Goal: Task Accomplishment & Management: Complete application form

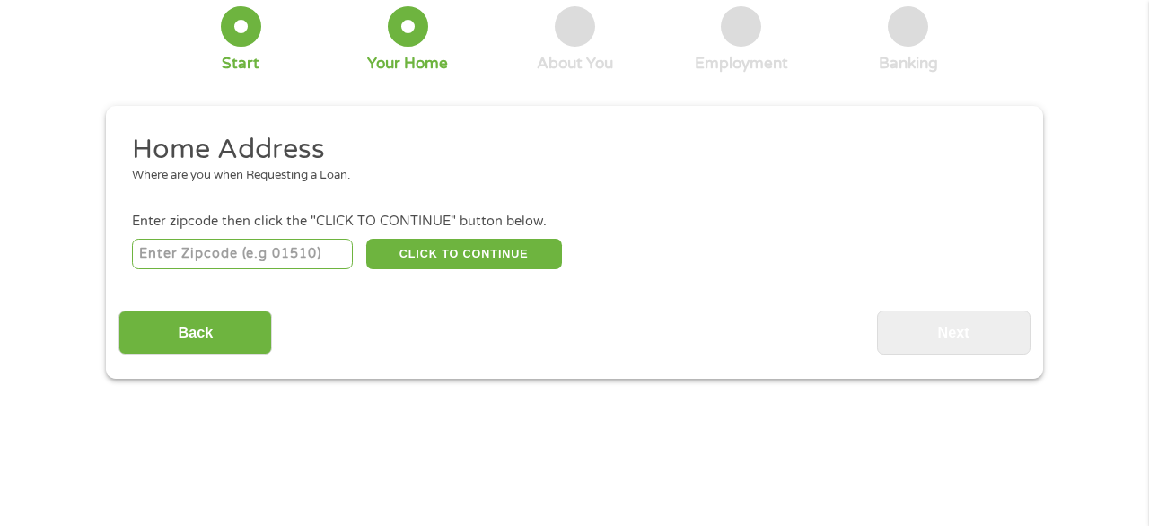
scroll to position [119, 0]
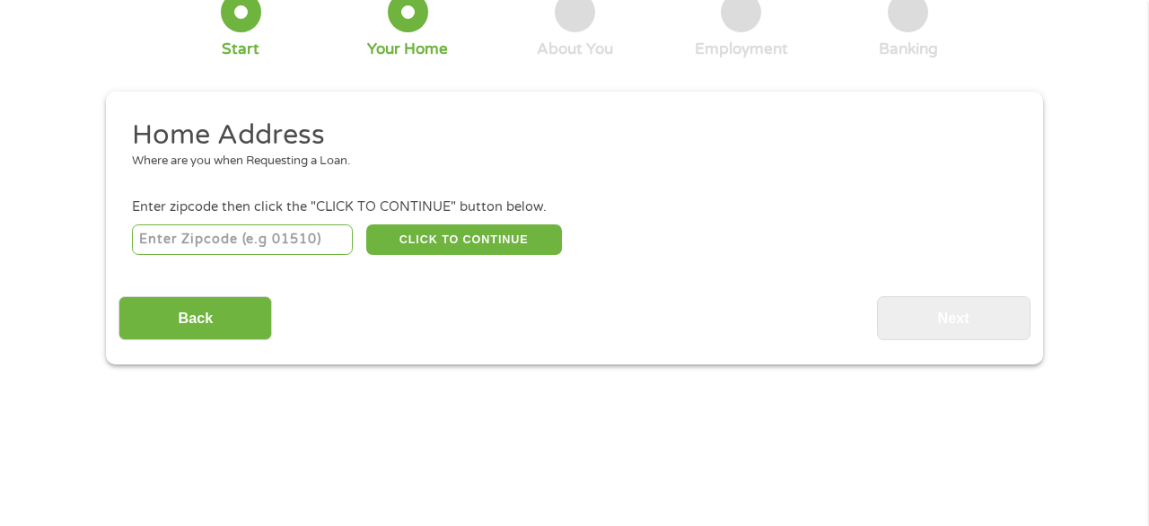
click at [249, 238] on input "number" at bounding box center [243, 240] width 222 height 31
click at [454, 241] on button "CLICK TO CONTINUE" at bounding box center [464, 240] width 196 height 31
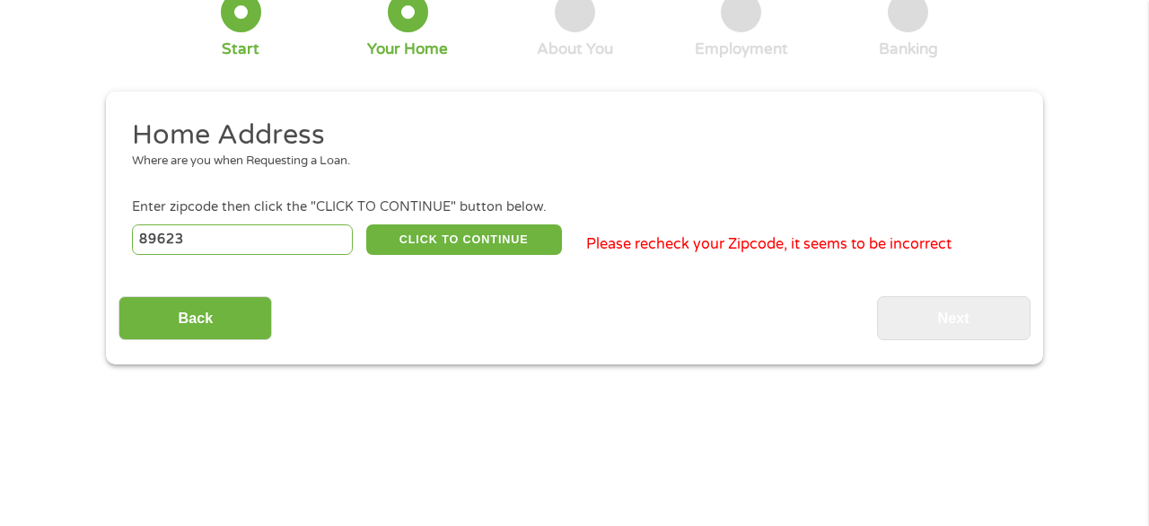
click at [267, 241] on input "89623" at bounding box center [243, 240] width 222 height 31
type input "89523"
click at [502, 252] on button "CLICK TO CONTINUE" at bounding box center [464, 240] width 196 height 31
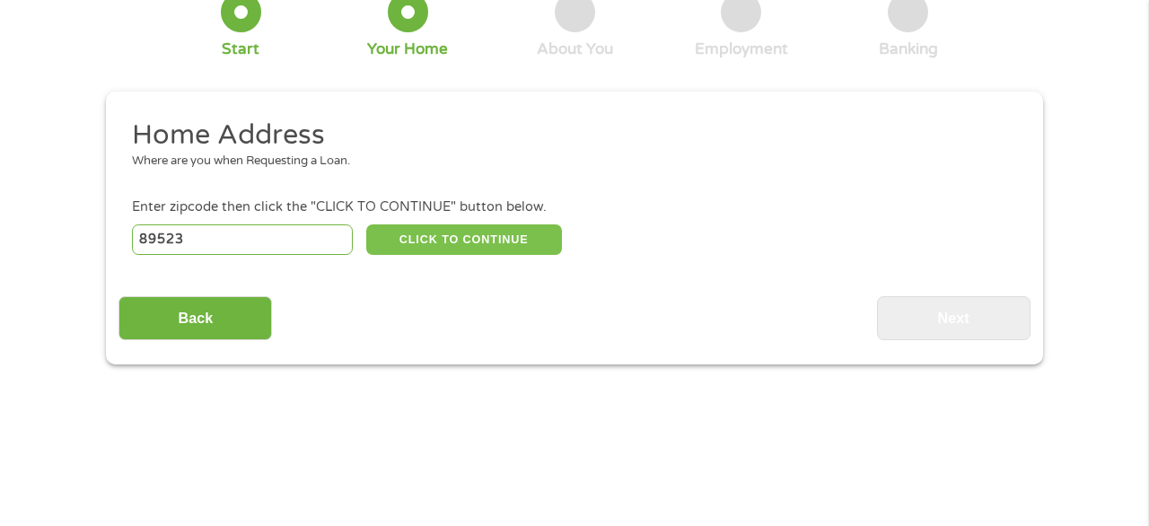
type input "89523"
type input "Reno"
select select "[US_STATE]"
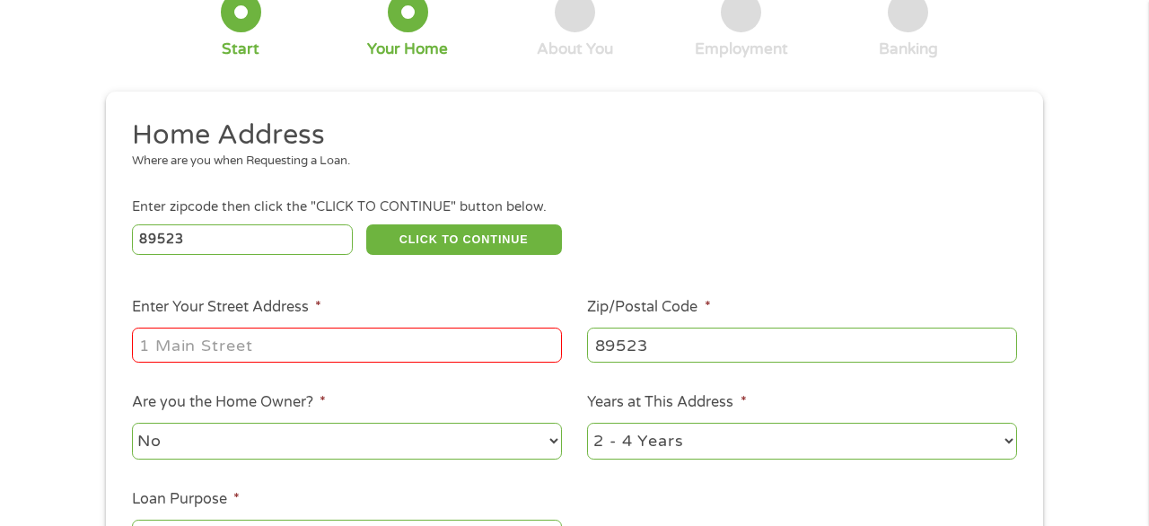
click at [447, 350] on input "Enter Your Street Address *" at bounding box center [347, 345] width 430 height 34
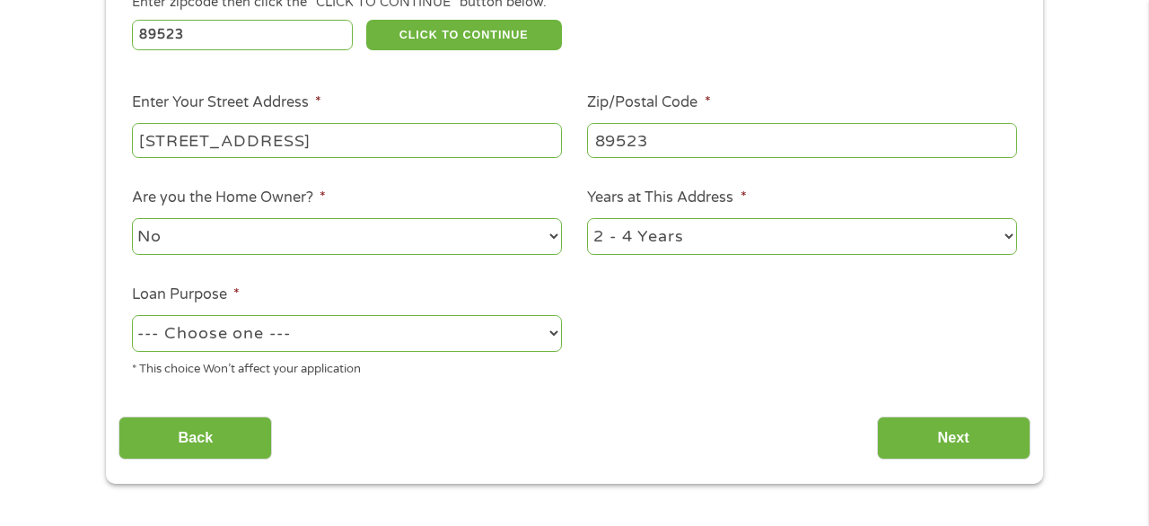
scroll to position [323, 0]
type input "[STREET_ADDRESS]"
click at [360, 245] on select "No Yes" at bounding box center [347, 237] width 430 height 37
click at [320, 344] on select "--- Choose one --- Pay Bills Debt Consolidation Home Improvement Major Purchase…" at bounding box center [347, 334] width 430 height 37
select select "shorttermcash"
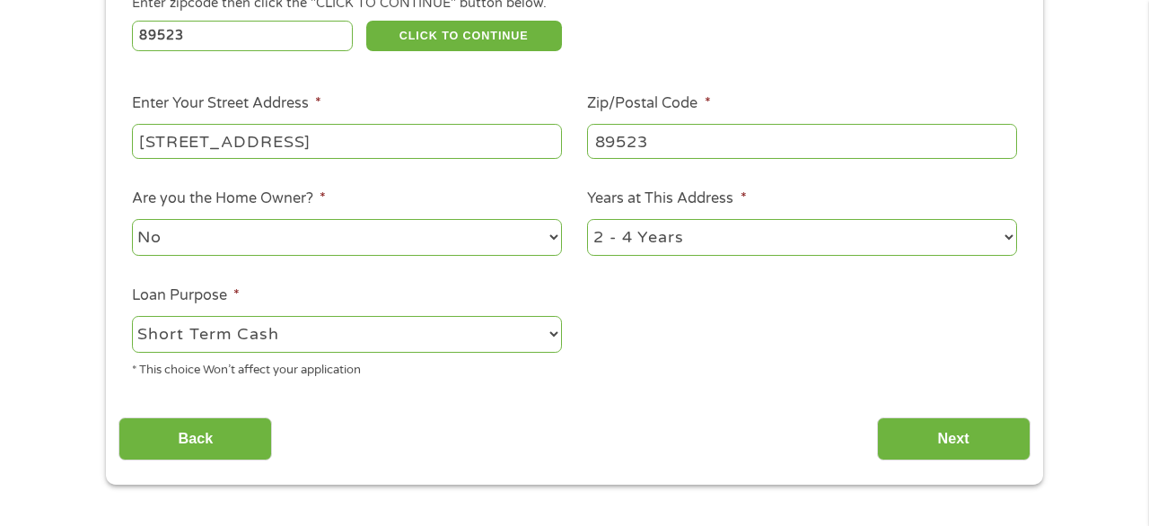
click at [466, 457] on div "Back Next" at bounding box center [575, 432] width 912 height 57
click at [922, 450] on input "Next" at bounding box center [954, 440] width 154 height 44
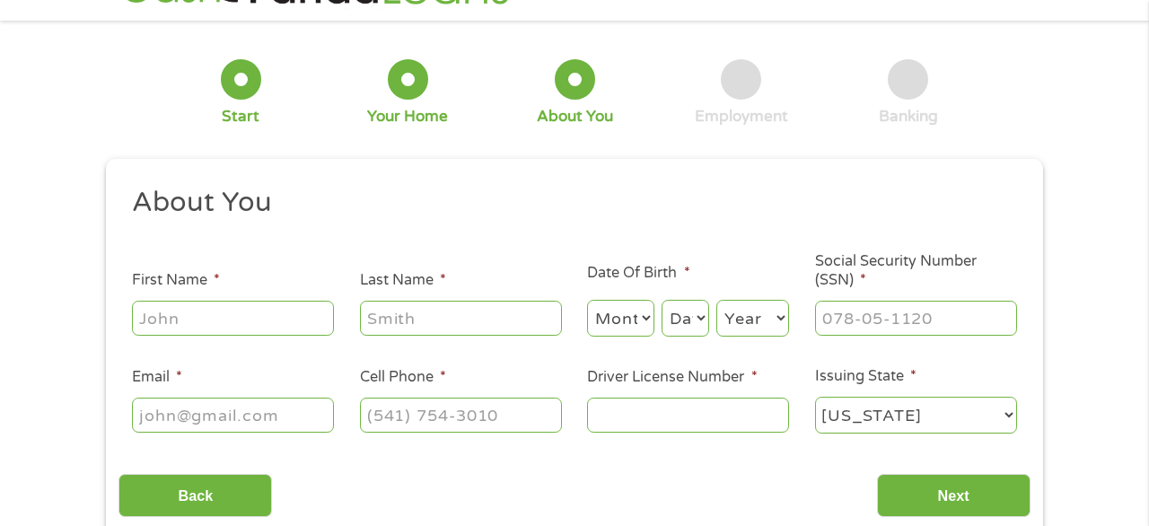
scroll to position [63, 0]
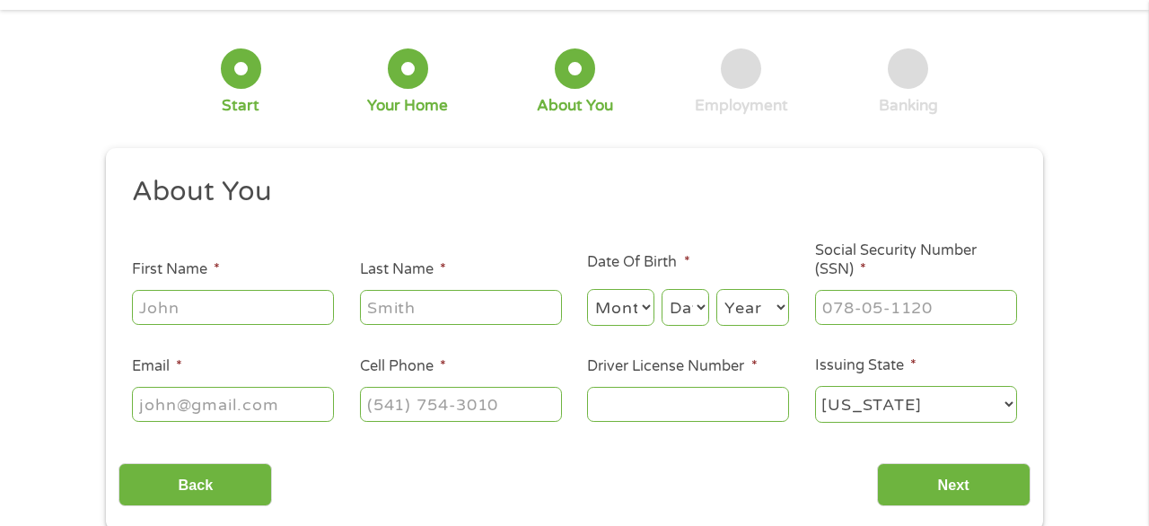
click at [210, 304] on input "First Name *" at bounding box center [233, 307] width 202 height 34
type input "[GEOGRAPHIC_DATA]"
type input "[PERSON_NAME]"
click at [598, 306] on select "Month 1 2 3 4 5 6 7 8 9 10 11 12" at bounding box center [620, 307] width 67 height 37
select select "9"
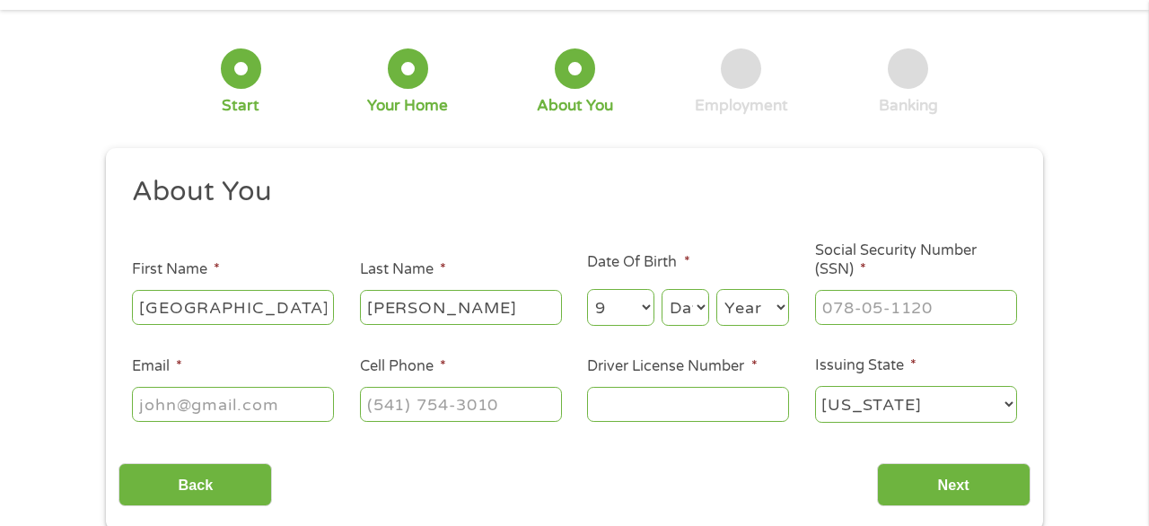
click at [686, 323] on select "Day 1 2 3 4 5 6 7 8 9 10 11 12 13 14 15 16 17 18 19 20 21 22 23 24 25 26 27 28 …" at bounding box center [686, 307] width 48 height 37
select select "6"
click at [759, 296] on select "Year [DATE] 2006 2005 2004 2003 2002 2001 2000 1999 1998 1997 1996 1995 1994 19…" at bounding box center [753, 307] width 73 height 37
select select "1997"
click at [908, 306] on input "___-__-____" at bounding box center [916, 307] width 202 height 34
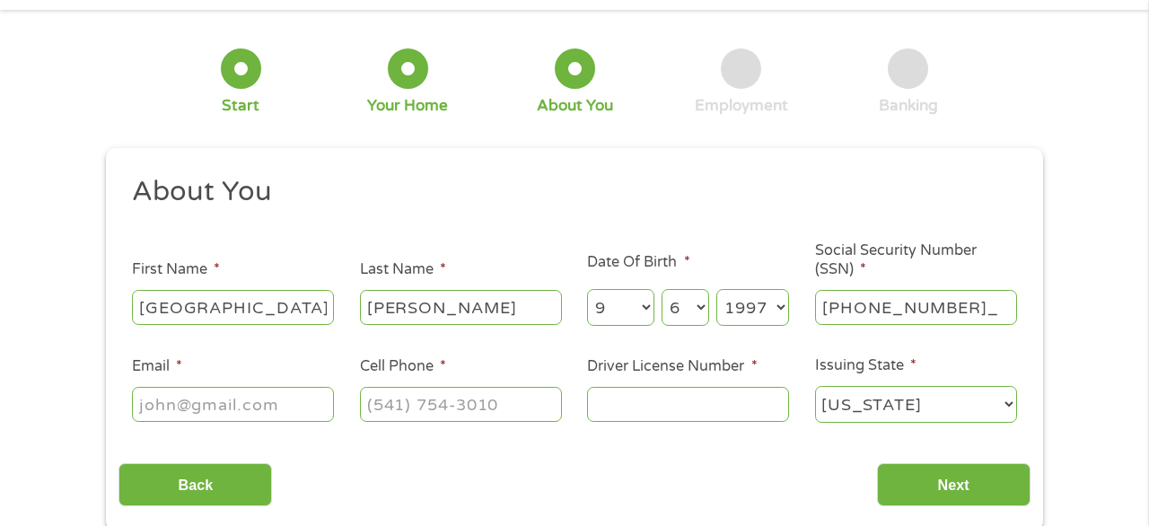
type input "543-51-5266"
click at [314, 416] on input "Email *" at bounding box center [233, 404] width 202 height 34
type input "[EMAIL_ADDRESS][DOMAIN_NAME]"
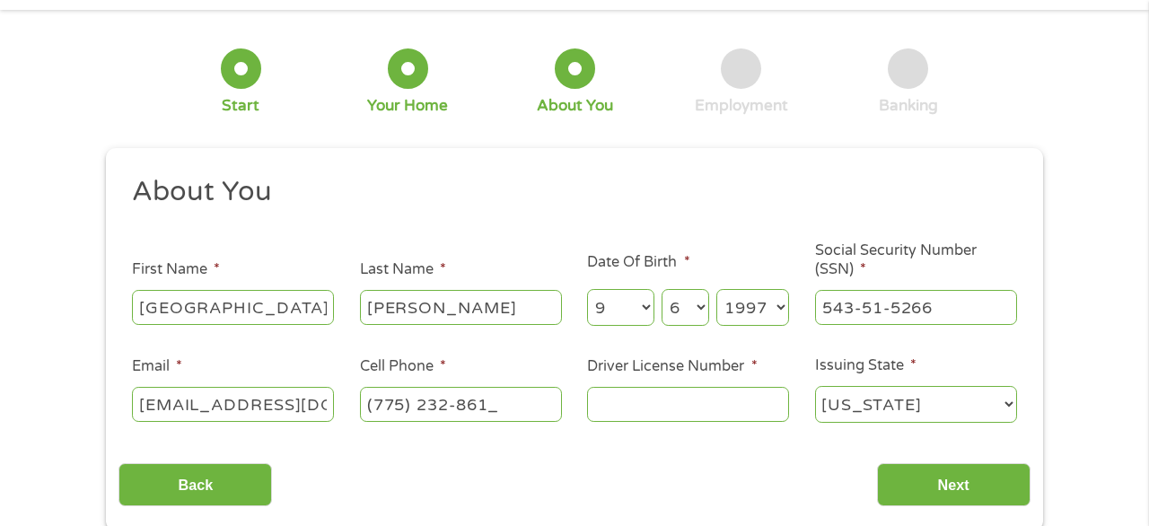
type input "[PHONE_NUMBER]"
type input "4510198"
click at [889, 403] on select "[US_STATE] [US_STATE] [US_STATE] [US_STATE] [US_STATE] [US_STATE] [US_STATE] [U…" at bounding box center [916, 404] width 202 height 37
select select "[US_STATE]"
click at [922, 493] on input "Next" at bounding box center [954, 485] width 154 height 44
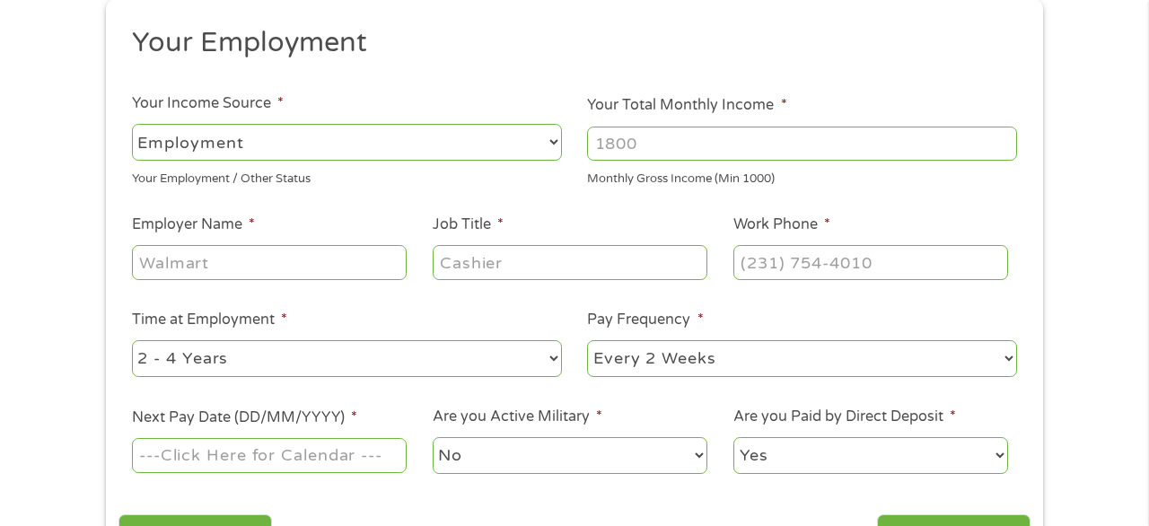
scroll to position [214, 0]
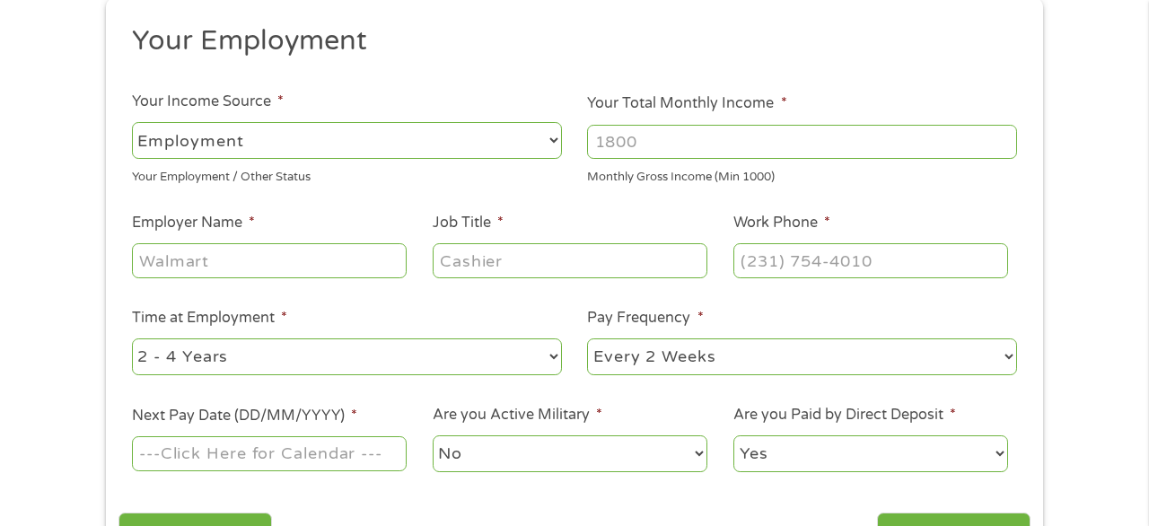
click at [685, 137] on input "Your Total Monthly Income *" at bounding box center [802, 142] width 430 height 34
type input "3500"
click at [332, 262] on input "Employer Name *" at bounding box center [269, 260] width 275 height 34
type input "Trader [PERSON_NAME]"
type input "Crew"
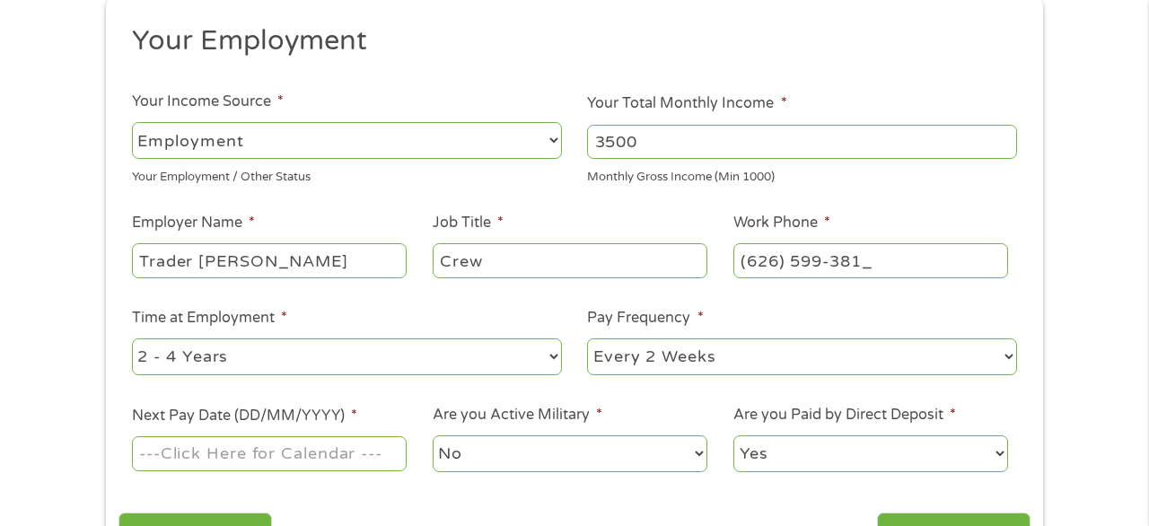
type input "[PHONE_NUMBER]"
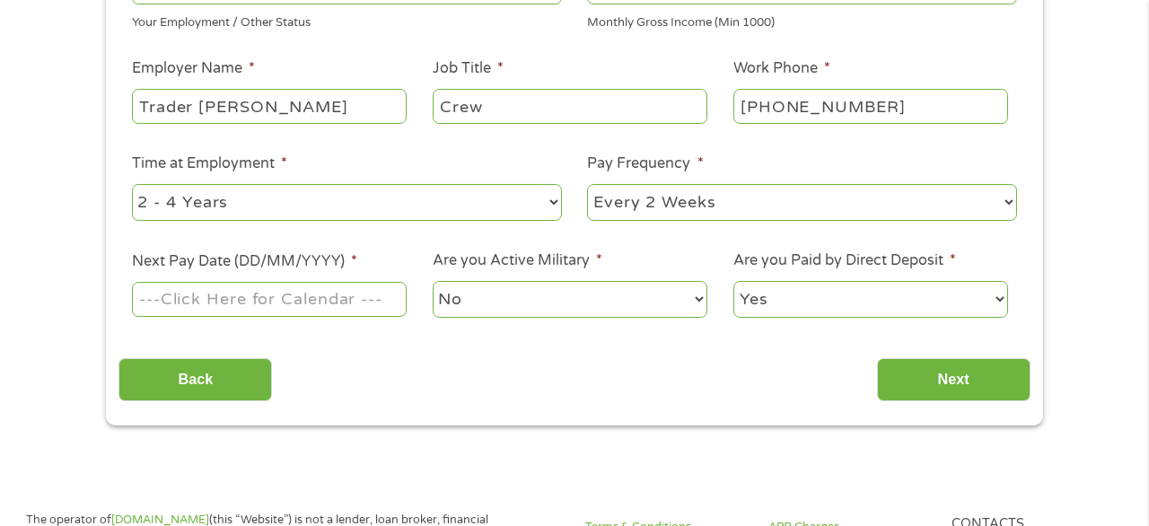
scroll to position [373, 0]
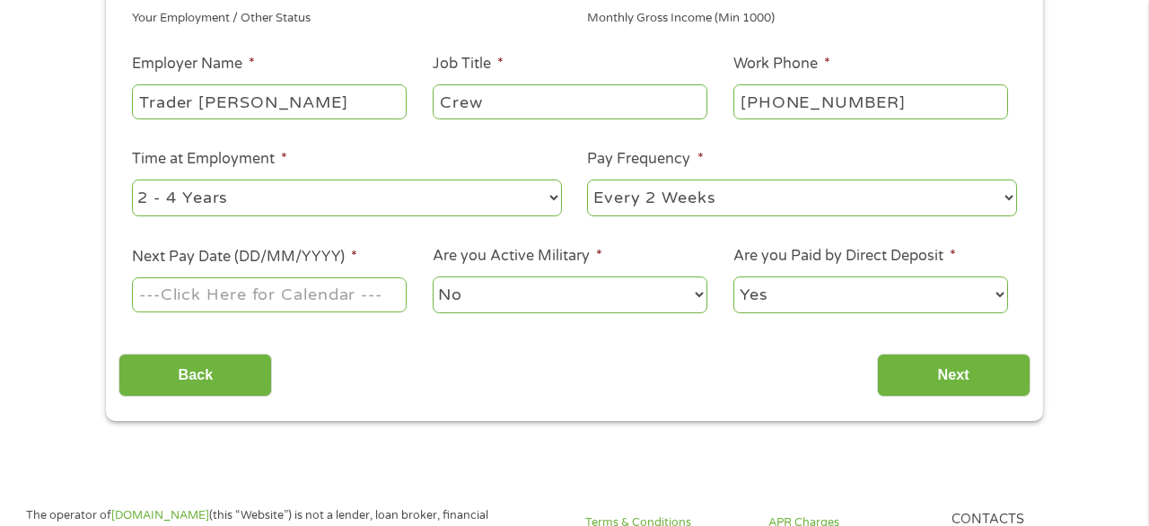
click at [314, 287] on input "Next Pay Date (DD/MM/YYYY) *" at bounding box center [269, 294] width 275 height 34
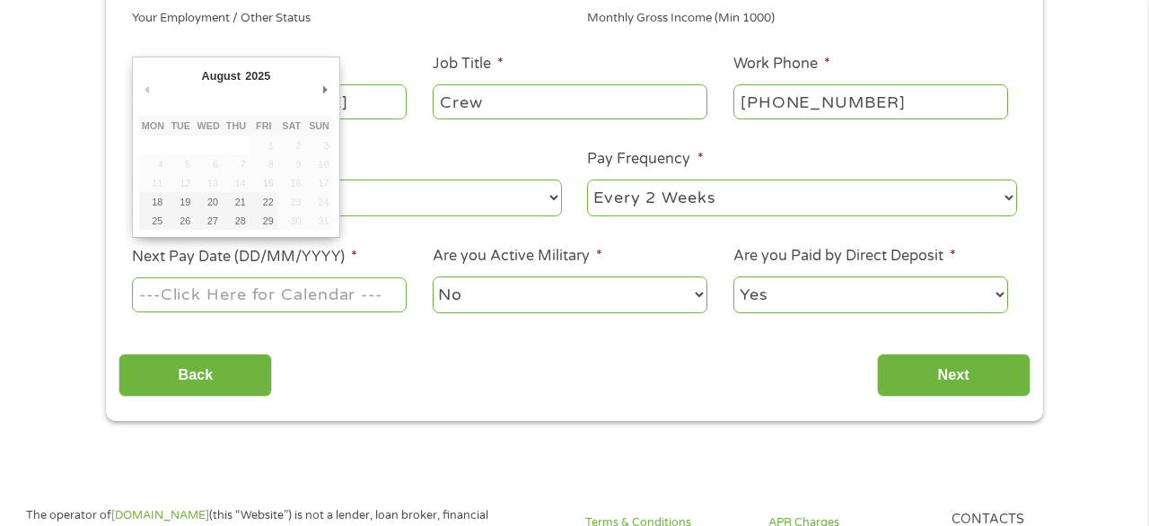
click at [717, 190] on select "--- Choose one --- Every 2 Weeks Every Week Monthly Semi-Monthly" at bounding box center [802, 198] width 430 height 37
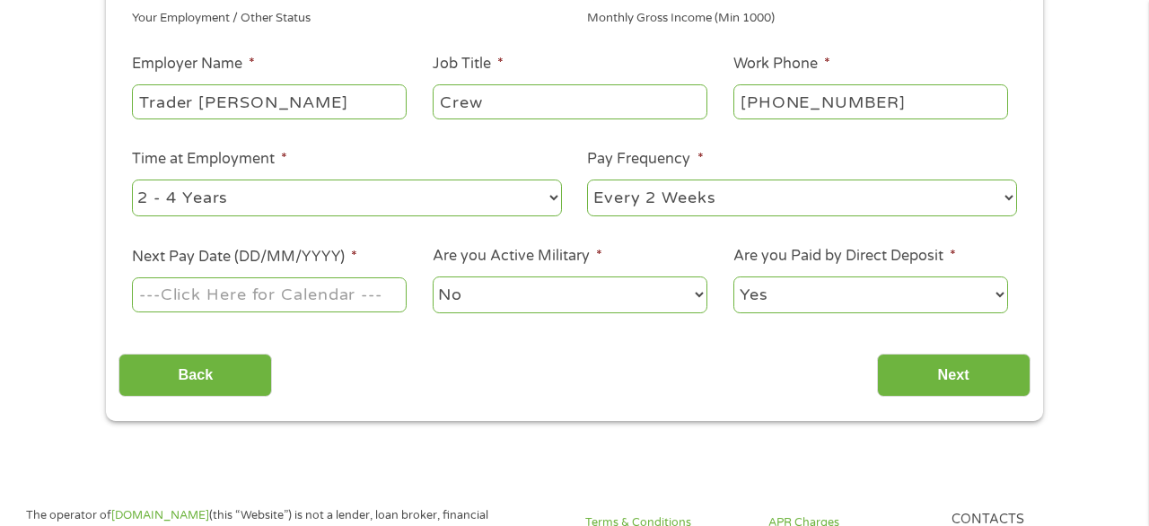
select select "semimonthly"
click at [279, 298] on input "Next Pay Date (DD/MM/YYYY) *" at bounding box center [269, 294] width 275 height 34
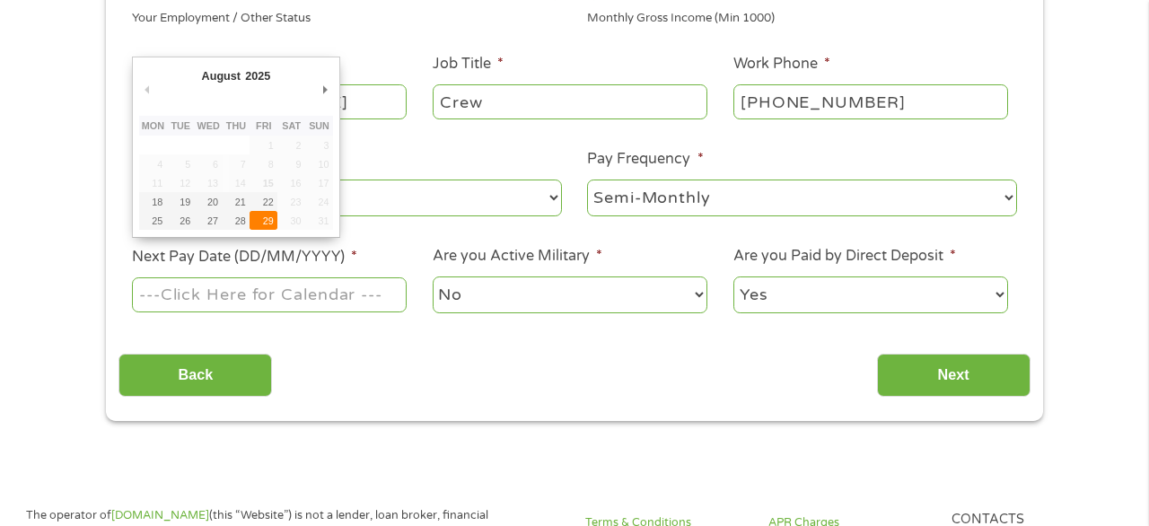
type input "[DATE]"
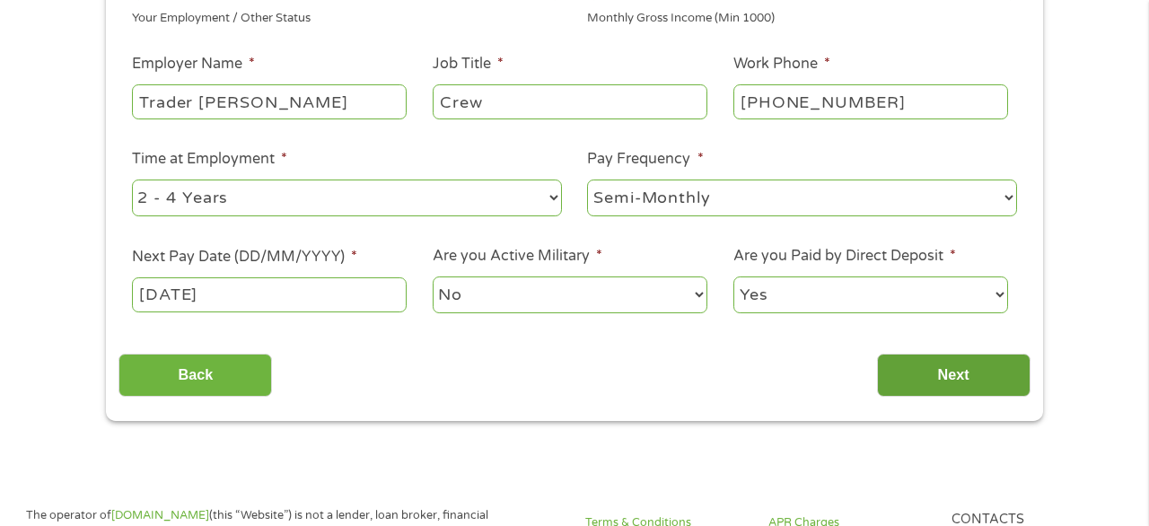
click at [904, 380] on input "Next" at bounding box center [954, 376] width 154 height 44
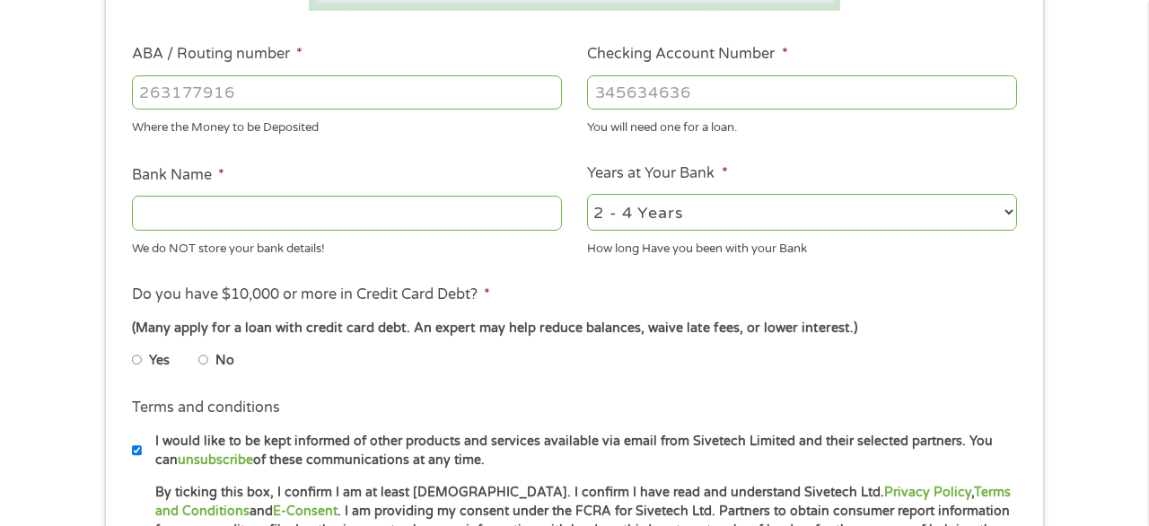
scroll to position [556, 0]
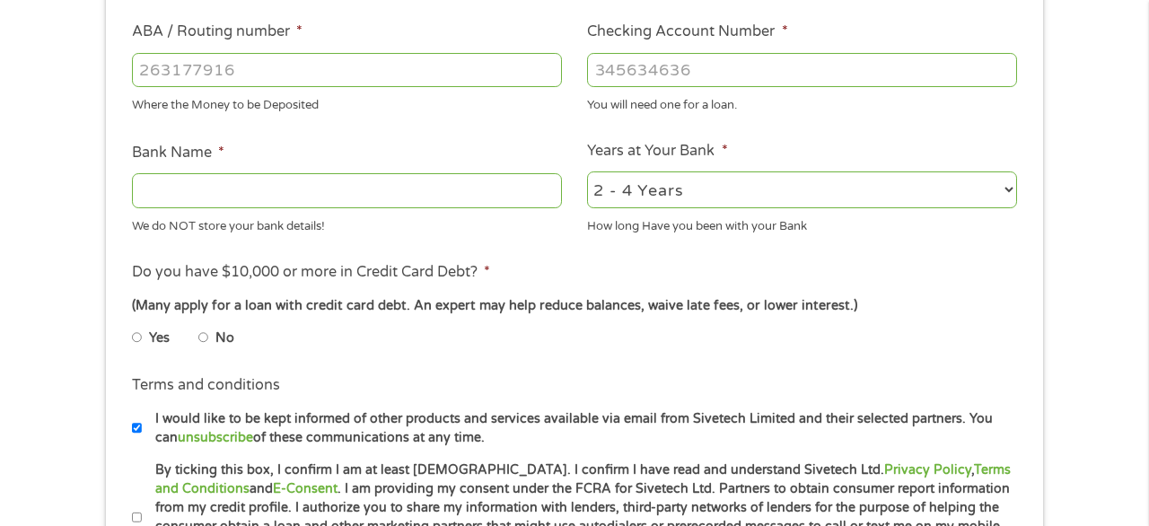
click at [307, 77] on input "ABA / Routing number *" at bounding box center [347, 70] width 430 height 34
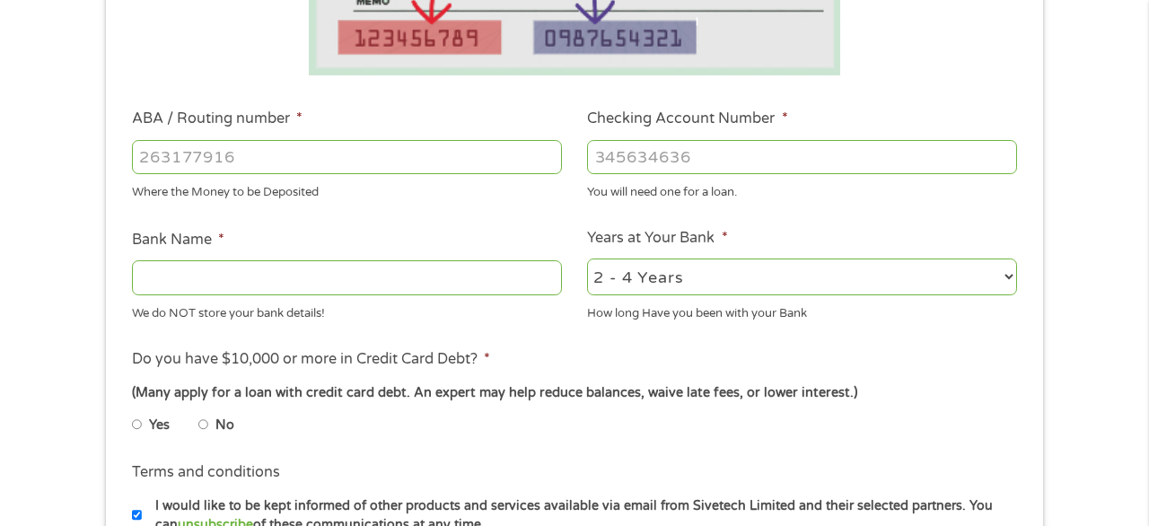
scroll to position [446, 0]
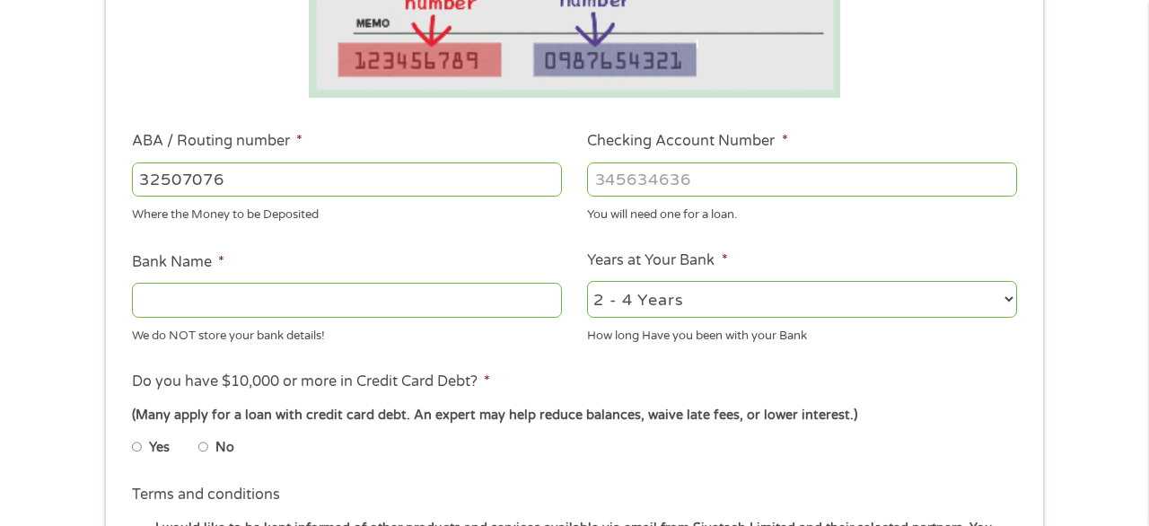
type input "325070760"
type input "JPMORGAN CHASE BANK NA"
type input "325070760"
click at [635, 187] on input "Checking Account Number *" at bounding box center [802, 180] width 430 height 34
type input "532568596"
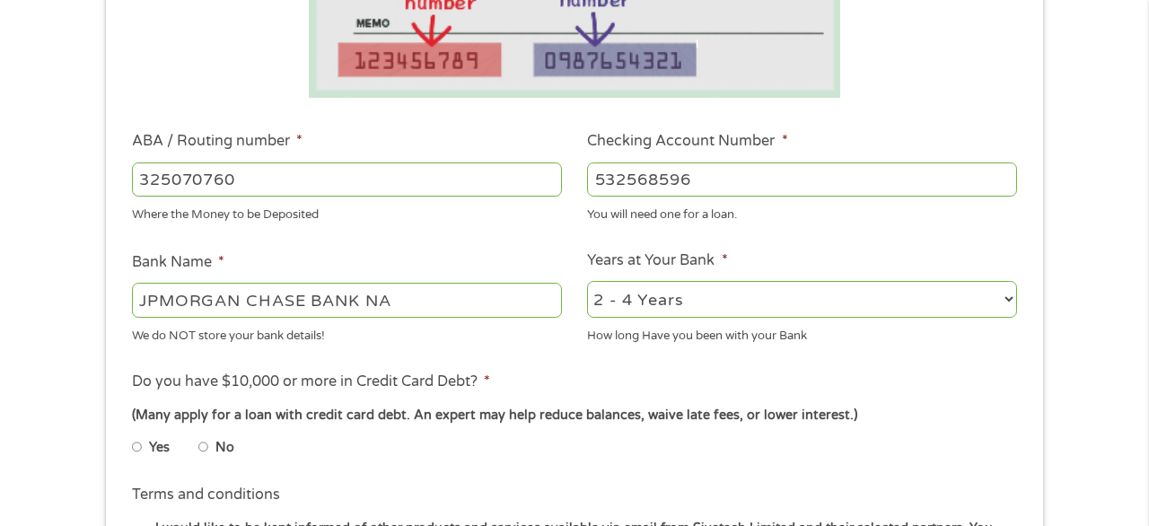
click at [622, 291] on select "2 - 4 Years 6 - 12 Months 1 - 2 Years Over 4 Years" at bounding box center [802, 299] width 430 height 37
select select "60months"
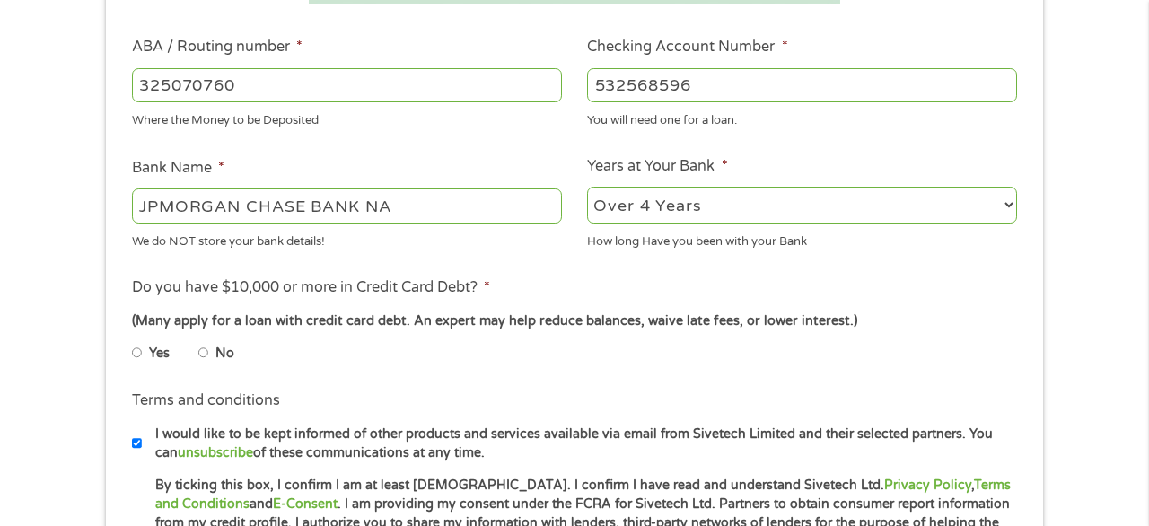
scroll to position [618, 0]
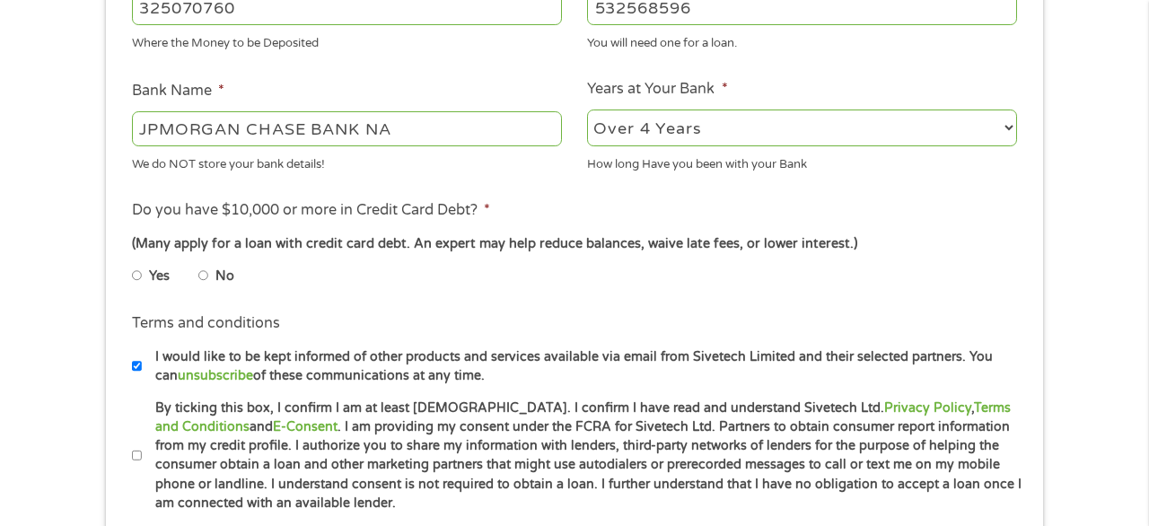
click at [203, 278] on input "No" at bounding box center [203, 275] width 11 height 29
radio input "true"
click at [384, 304] on ul "Bank Information Where do you want the funds deposited? ABA / Routing number * …" at bounding box center [575, 66] width 912 height 894
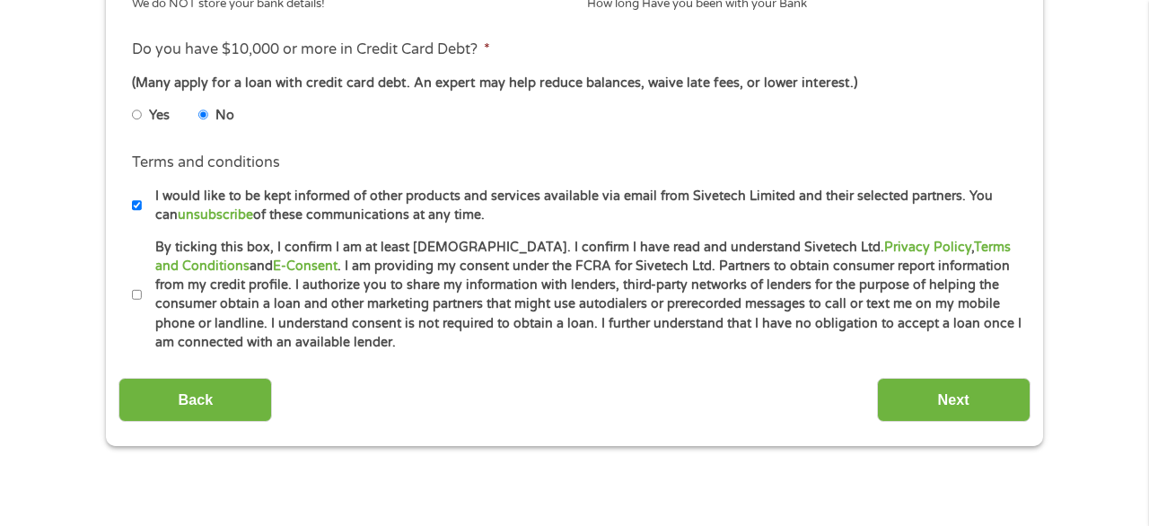
scroll to position [778, 0]
click at [409, 214] on label "I would like to be kept informed of other products and services available via e…" at bounding box center [582, 207] width 881 height 39
click at [143, 214] on input "I would like to be kept informed of other products and services available via e…" at bounding box center [137, 206] width 11 height 29
checkbox input "false"
click at [337, 286] on label "By ticking this box, I confirm I am at least [DEMOGRAPHIC_DATA]. I confirm I ha…" at bounding box center [582, 296] width 881 height 115
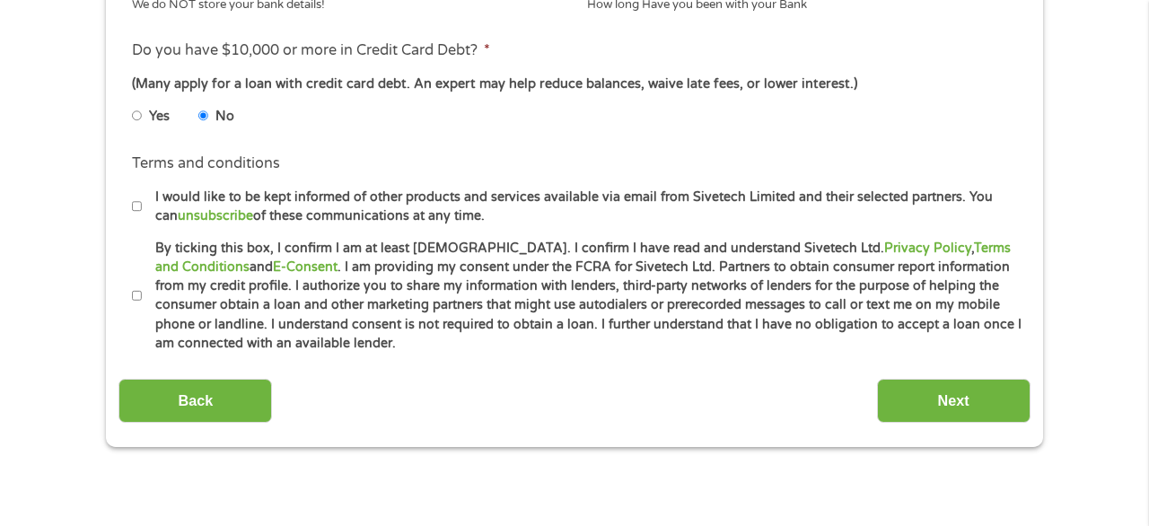
click at [143, 286] on input "By ticking this box, I confirm I am at least [DEMOGRAPHIC_DATA]. I confirm I ha…" at bounding box center [137, 296] width 11 height 29
checkbox input "true"
click at [1000, 407] on input "Next" at bounding box center [954, 401] width 154 height 44
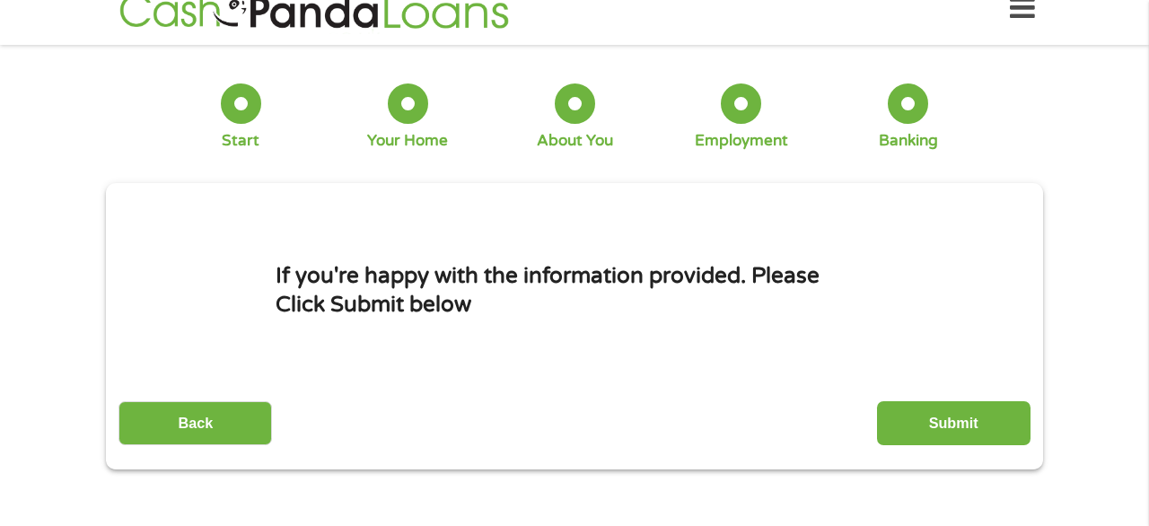
scroll to position [0, 0]
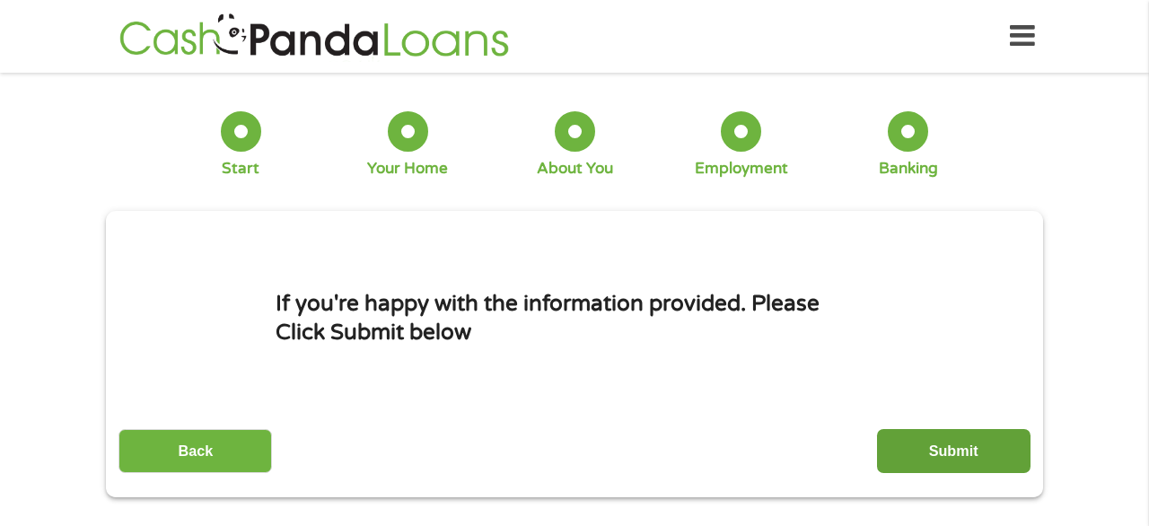
click at [972, 449] on input "Submit" at bounding box center [954, 451] width 154 height 44
